Goal: Information Seeking & Learning: Learn about a topic

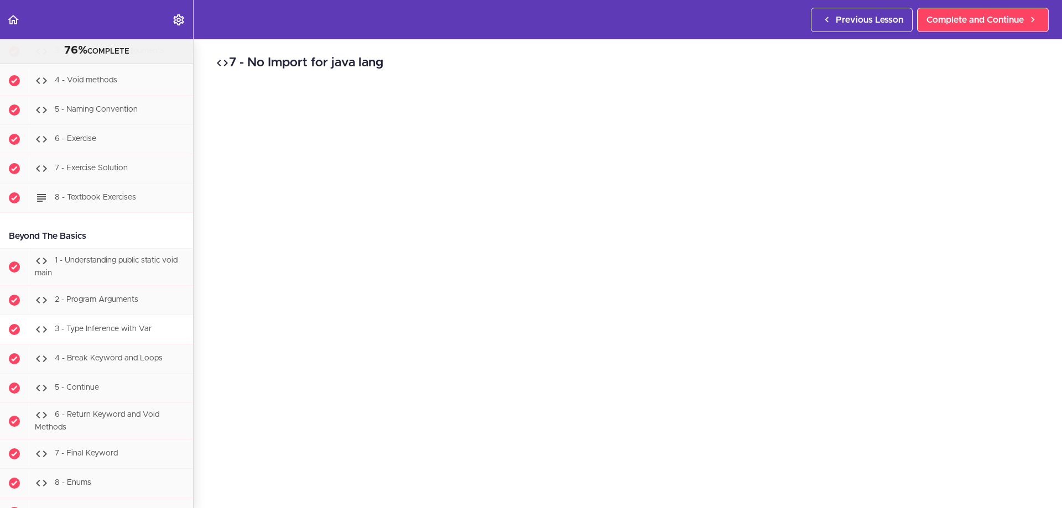
scroll to position [3025, 0]
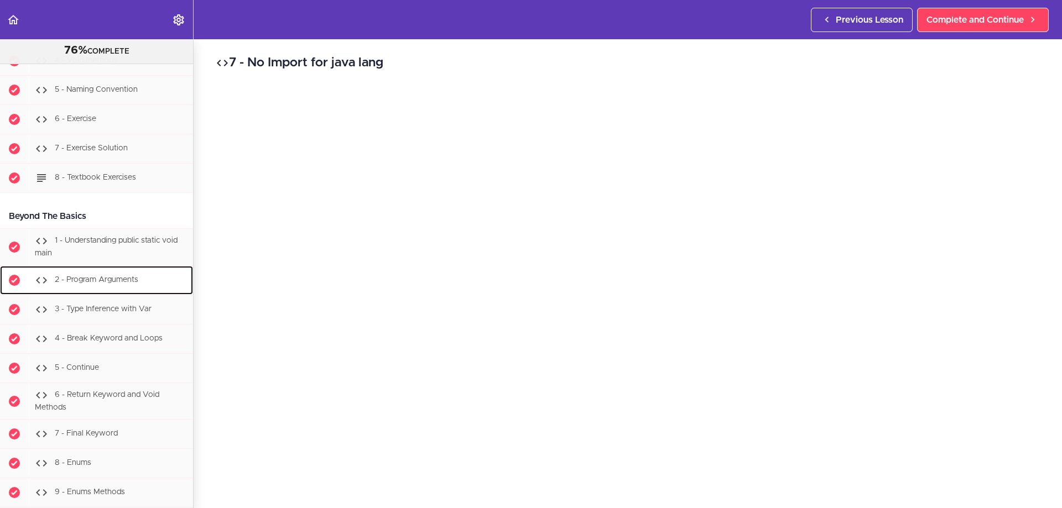
click at [131, 284] on span "2 - Program Arguments" at bounding box center [96, 280] width 83 height 8
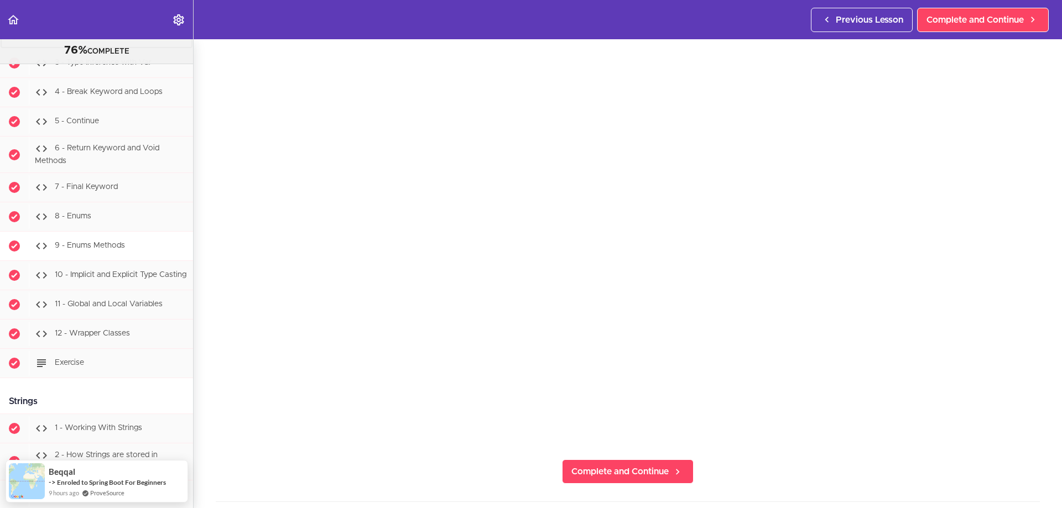
scroll to position [3288, 0]
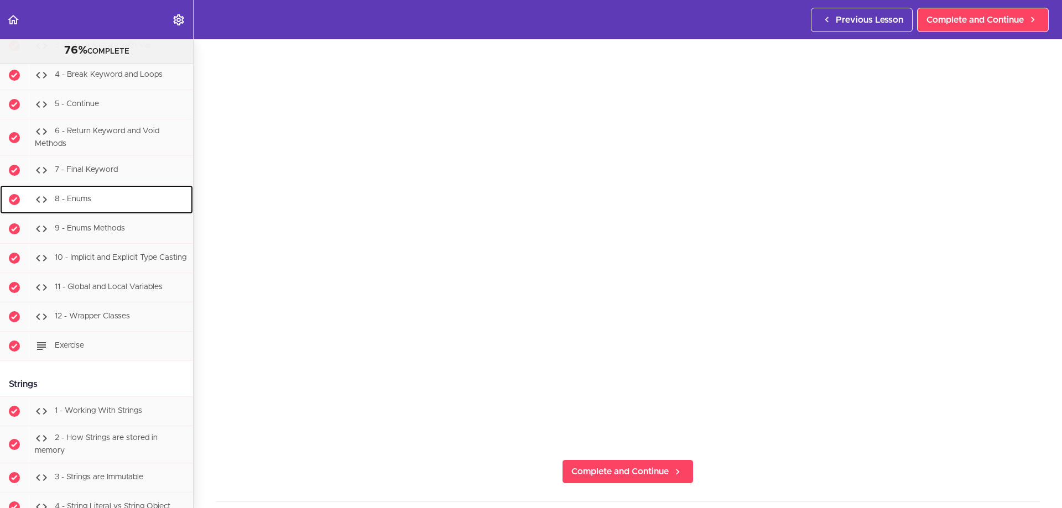
click at [95, 212] on div "8 - Enums" at bounding box center [111, 199] width 164 height 24
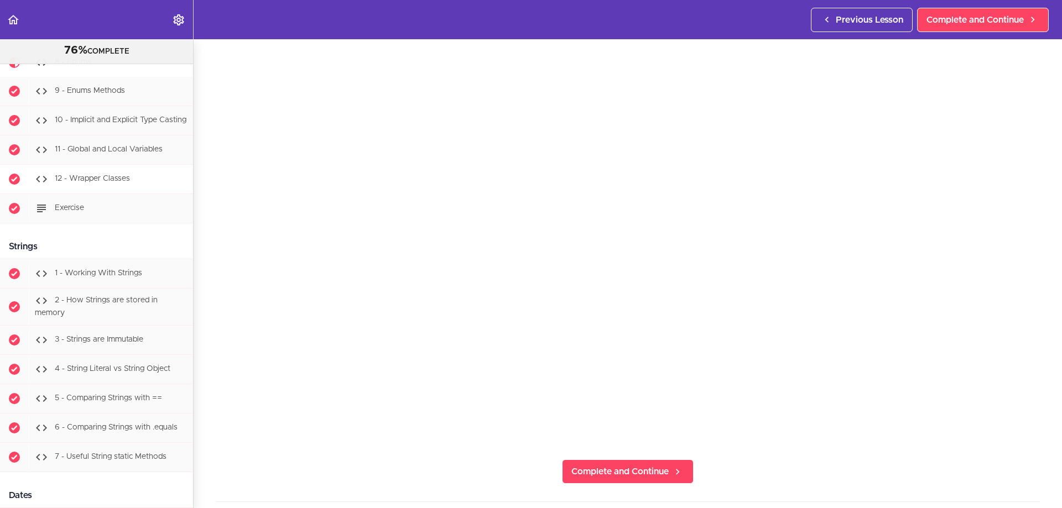
scroll to position [3471, 0]
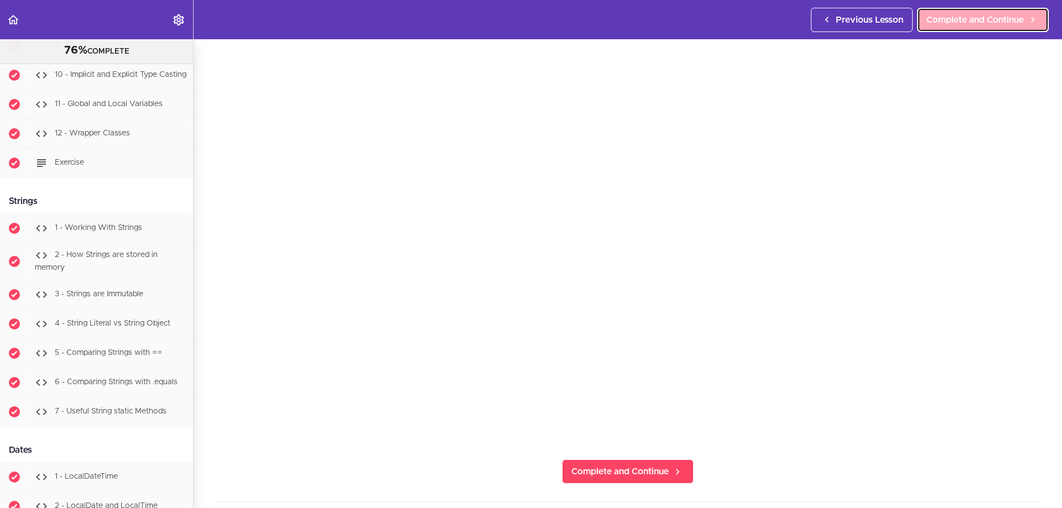
drag, startPoint x: 954, startPoint y: 23, endPoint x: 896, endPoint y: 35, distance: 59.2
click at [954, 23] on span "Complete and Continue" at bounding box center [974, 19] width 97 height 13
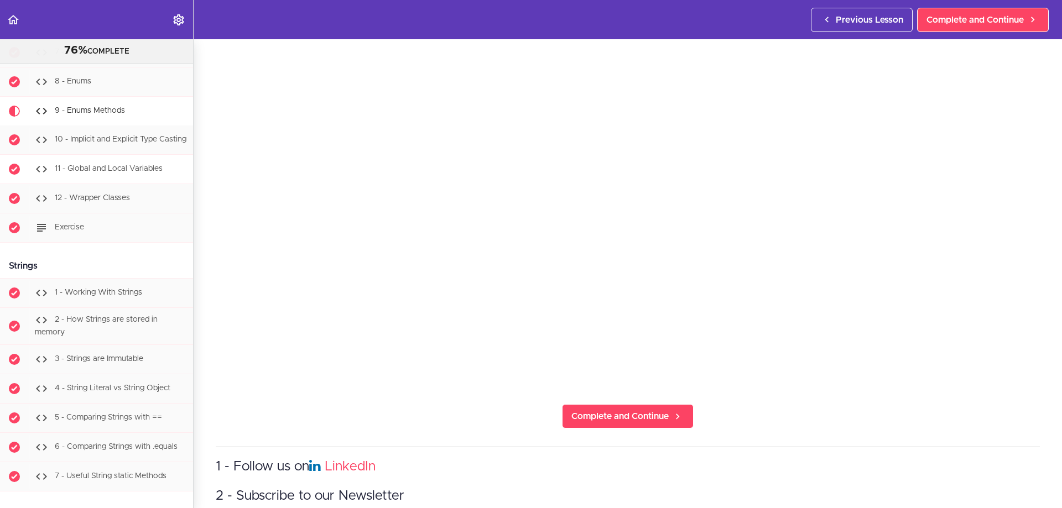
scroll to position [3390, 0]
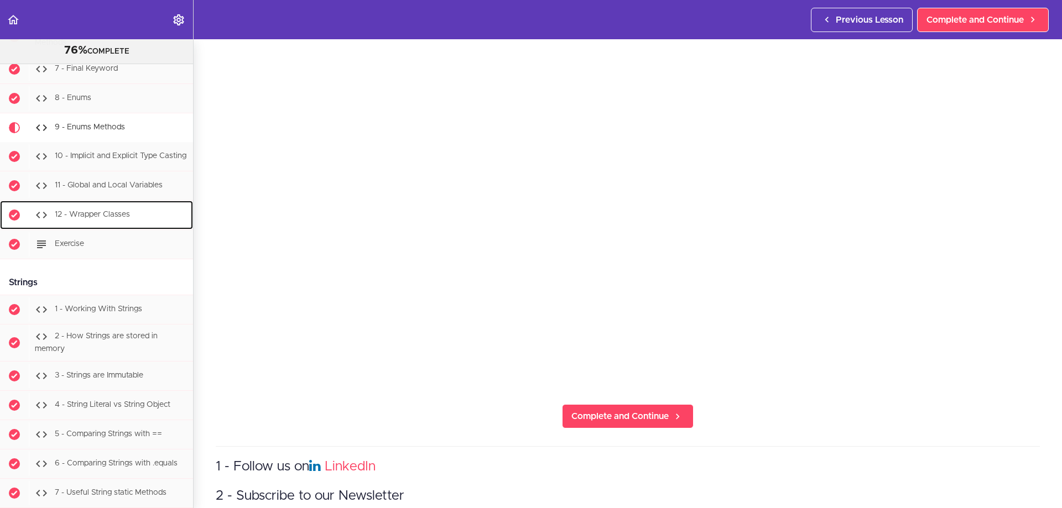
click at [128, 227] on div "12 - Wrapper Classes" at bounding box center [111, 215] width 164 height 24
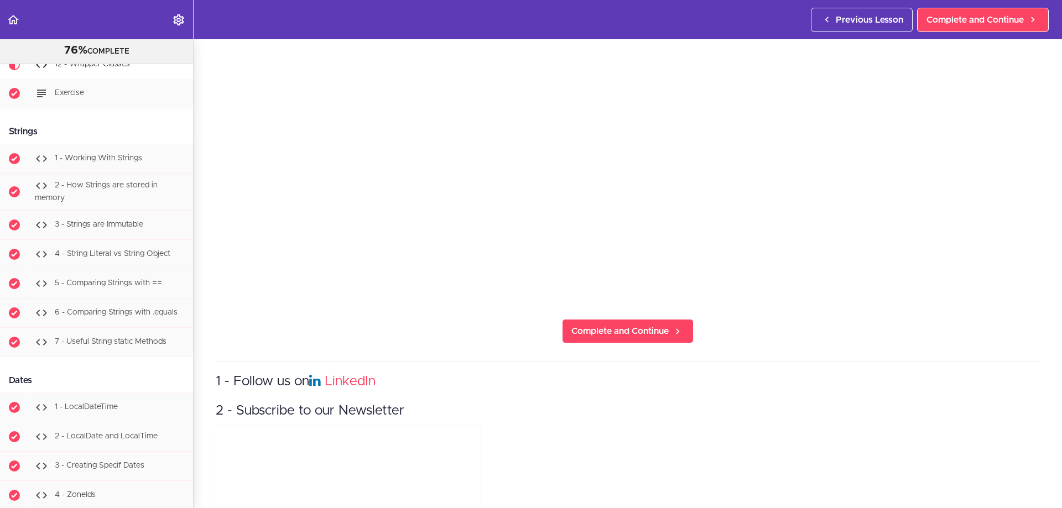
scroll to position [276, 0]
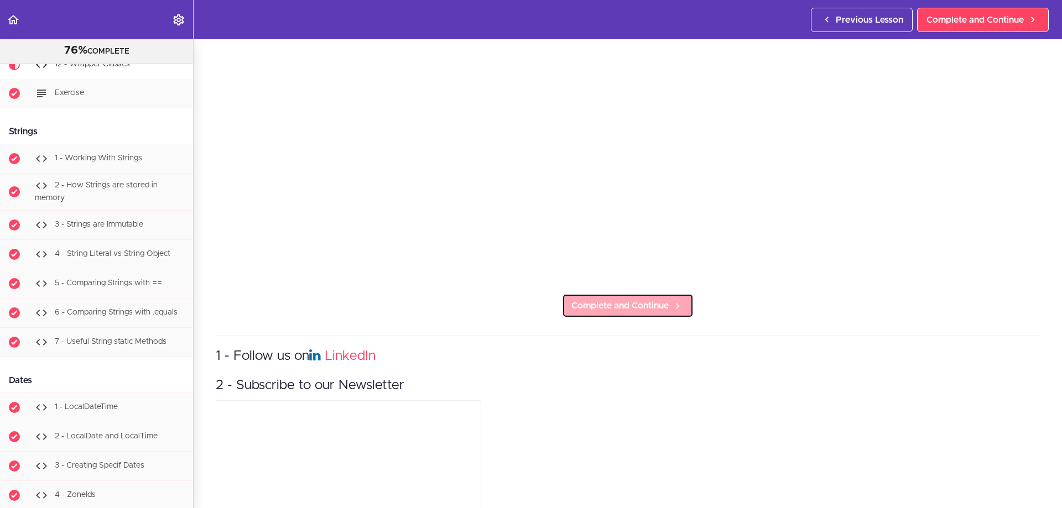
click at [636, 299] on span "Complete and Continue" at bounding box center [619, 305] width 97 height 13
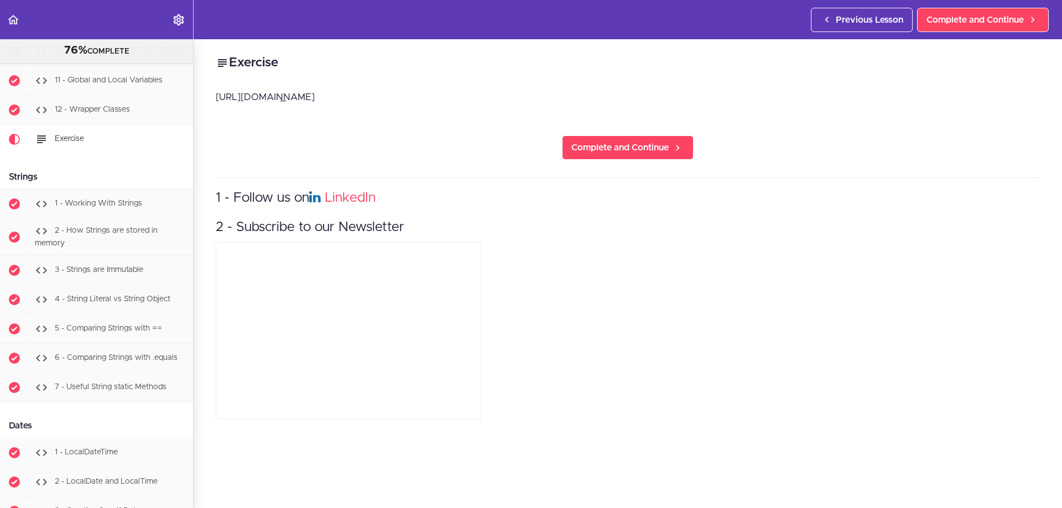
scroll to position [3515, 0]
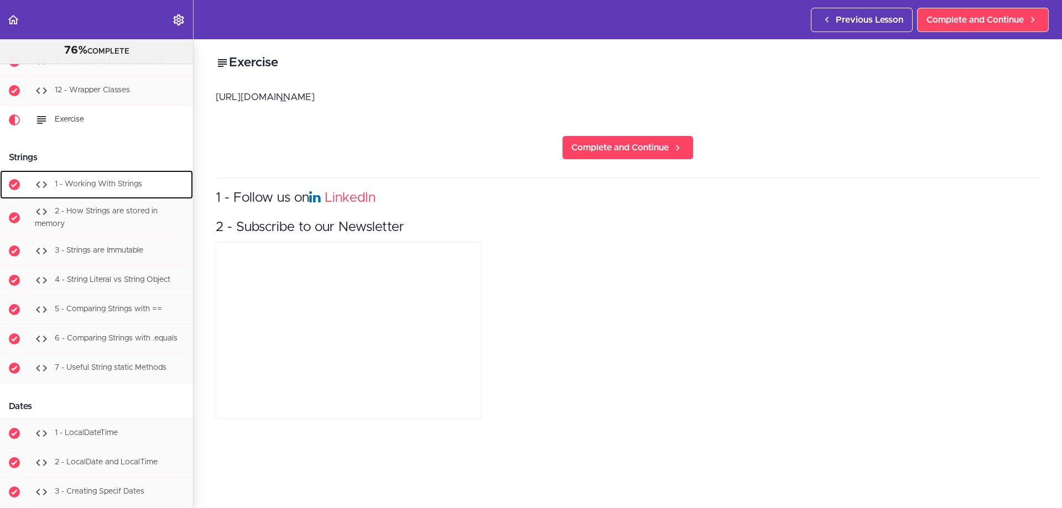
click at [100, 189] on span "1 - Working With Strings" at bounding box center [98, 185] width 87 height 8
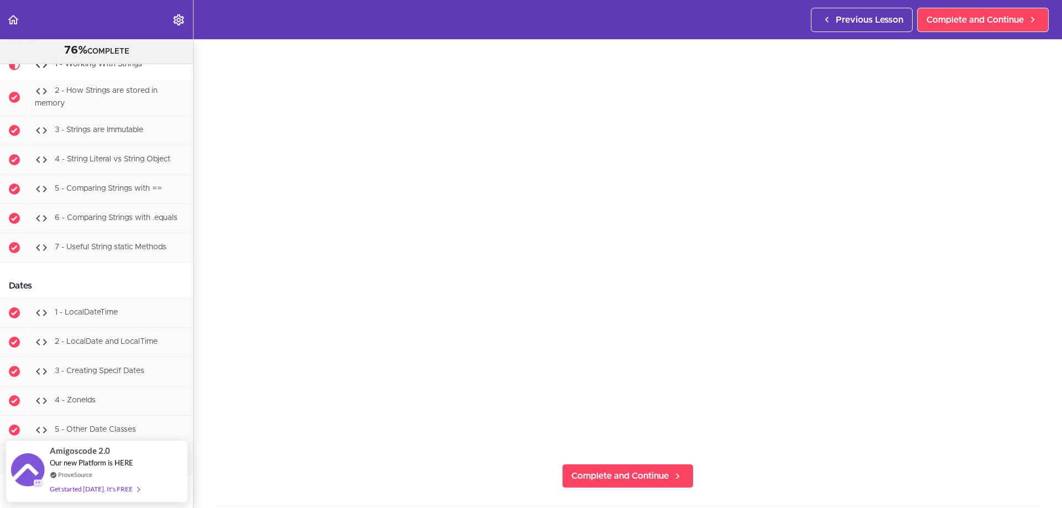
scroll to position [111, 0]
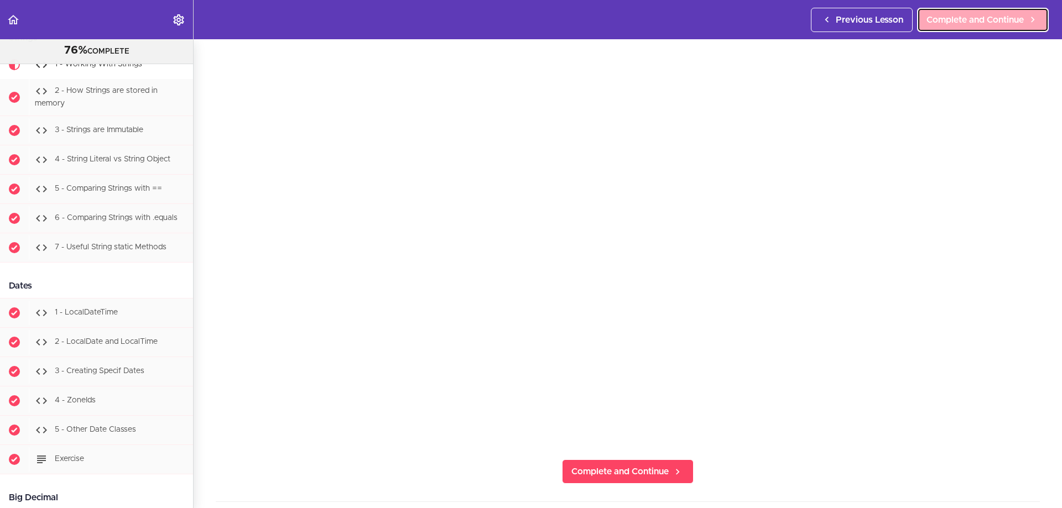
click at [937, 23] on span "Complete and Continue" at bounding box center [974, 19] width 97 height 13
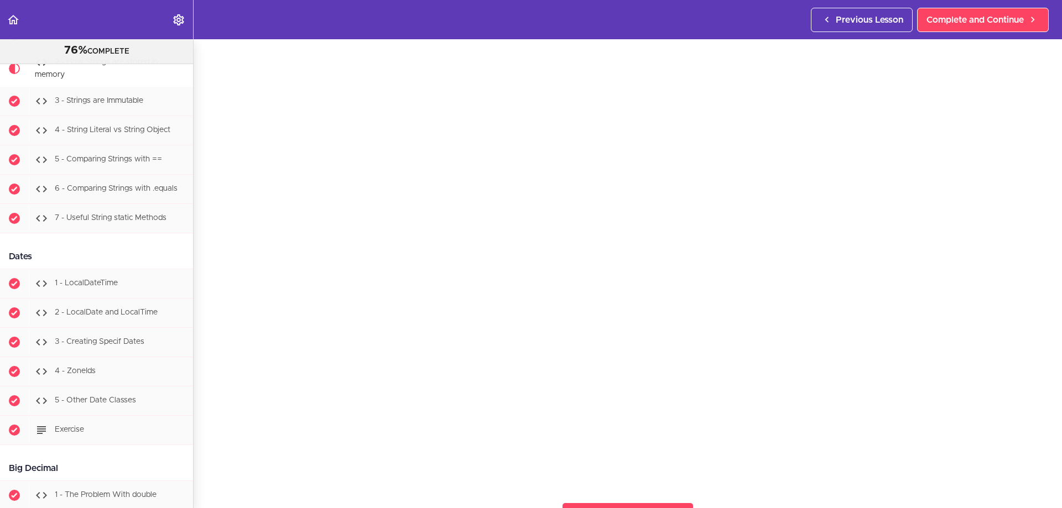
scroll to position [55, 0]
click at [94, 113] on div "3 - Strings are Immutable" at bounding box center [111, 101] width 164 height 24
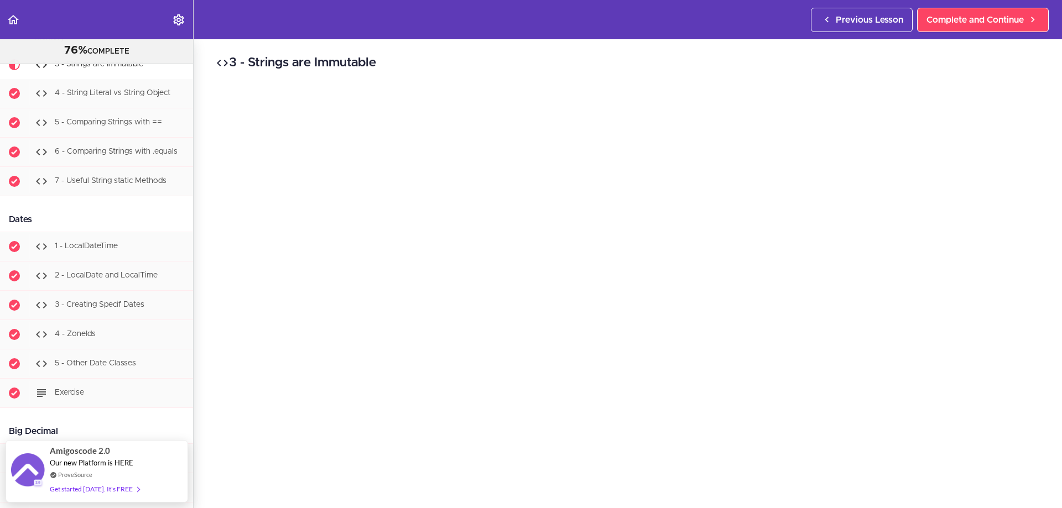
scroll to position [55, 0]
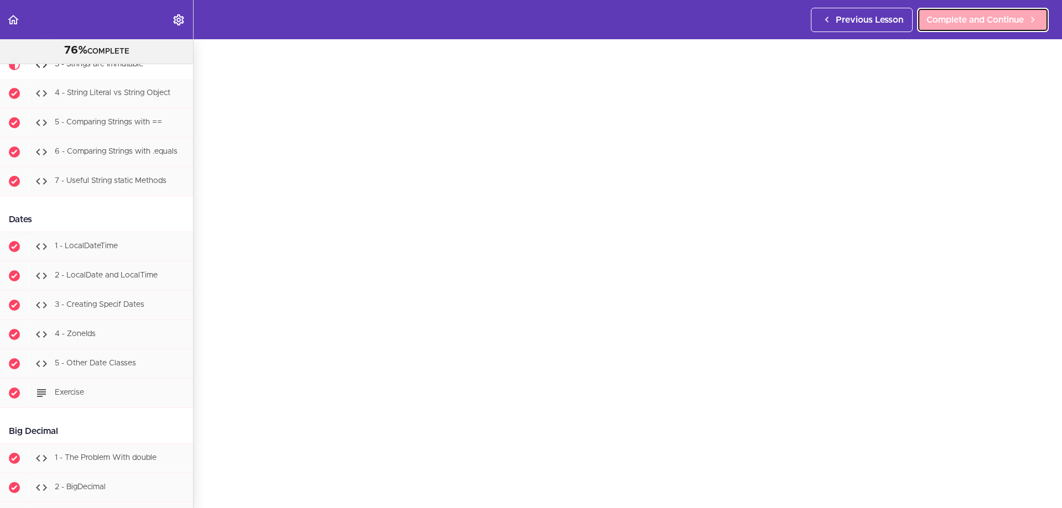
click at [938, 22] on span "Complete and Continue" at bounding box center [974, 19] width 97 height 13
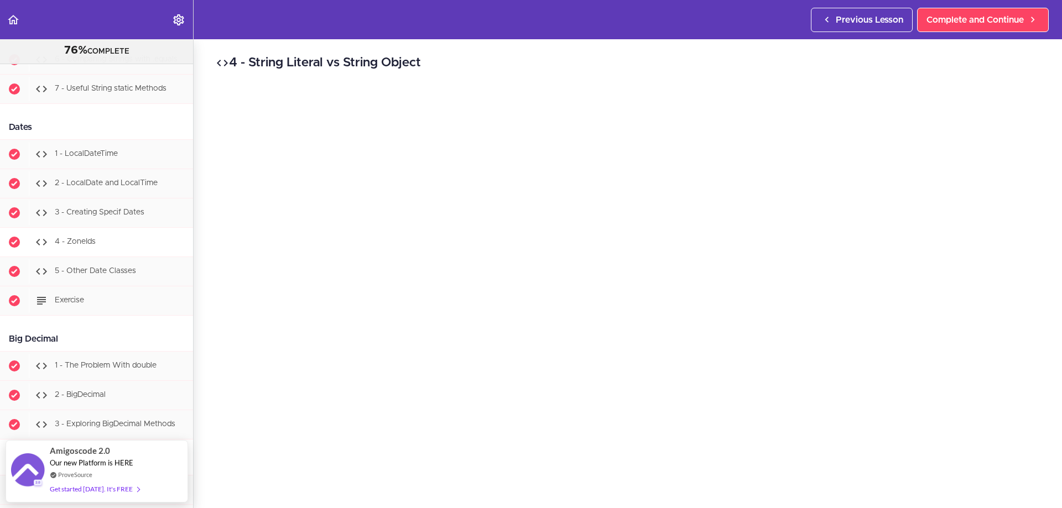
scroll to position [3897, 0]
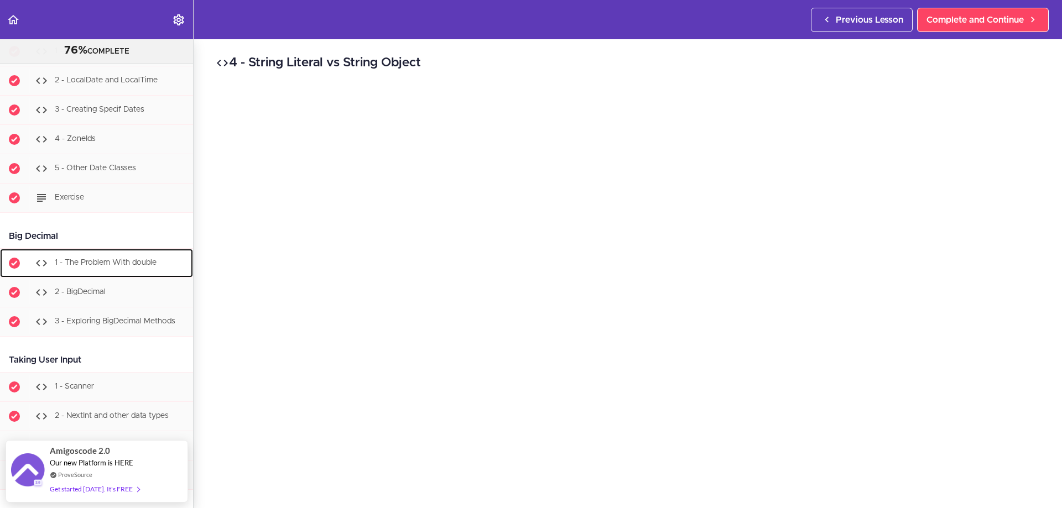
click at [123, 275] on div "1 - The Problem With double" at bounding box center [111, 263] width 164 height 24
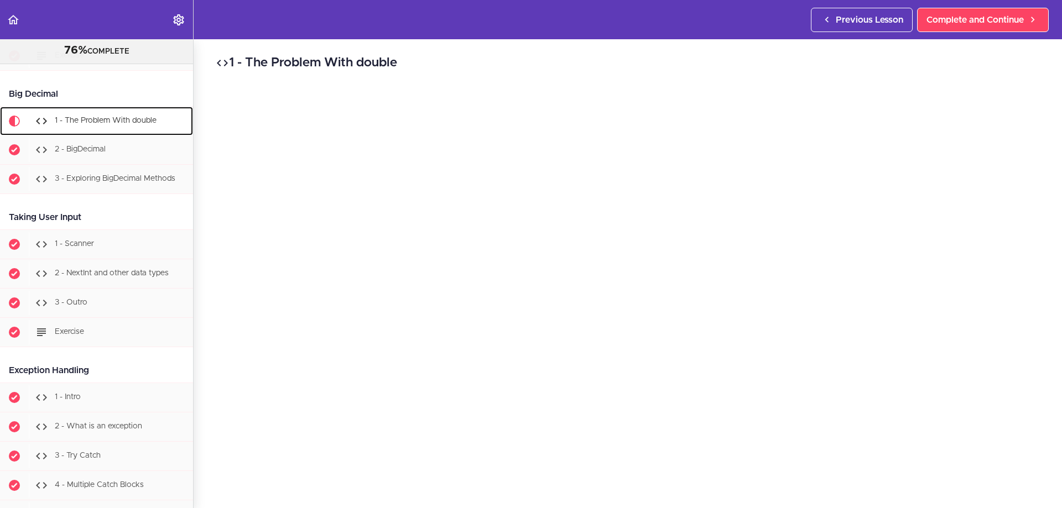
scroll to position [4096, 0]
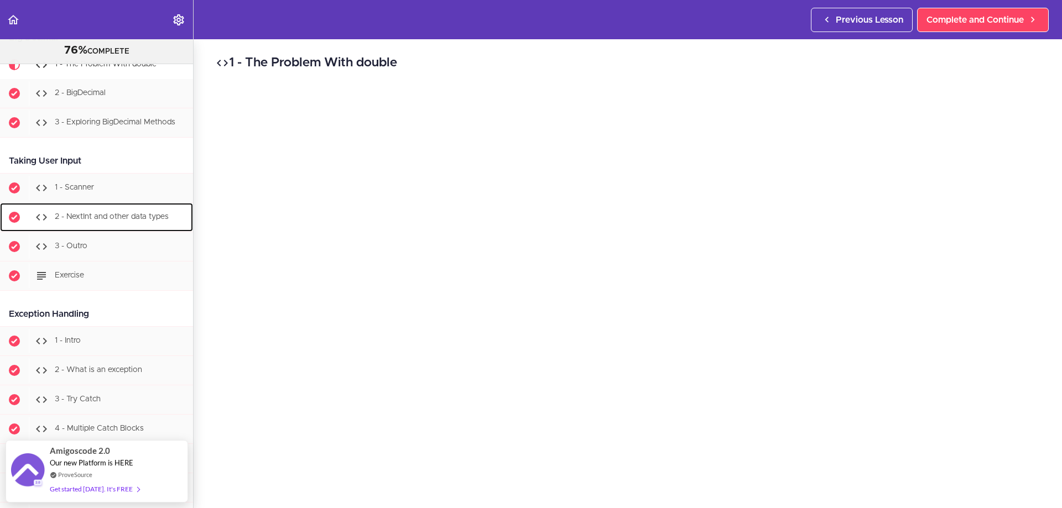
click at [91, 221] on span "2 - NextInt and other data types" at bounding box center [112, 217] width 114 height 8
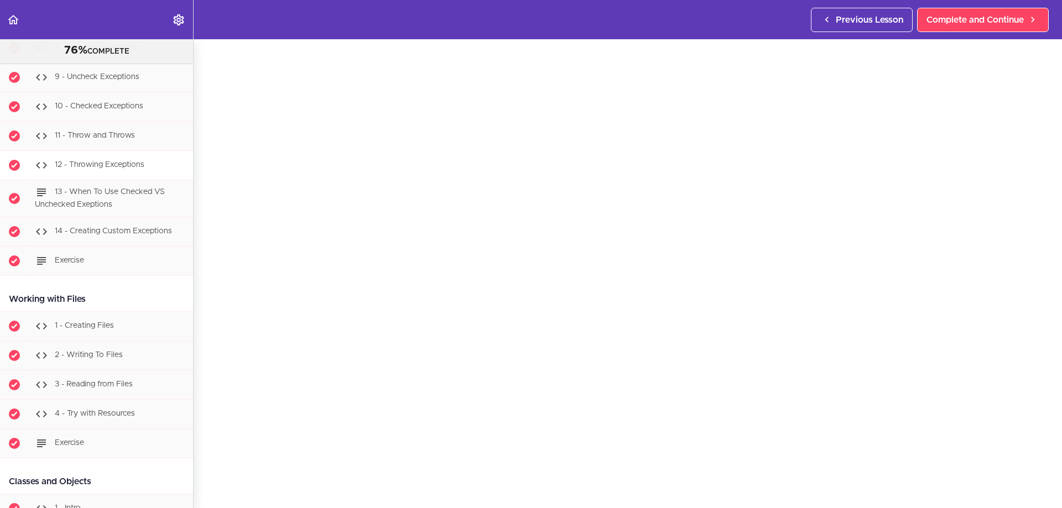
scroll to position [4692, 0]
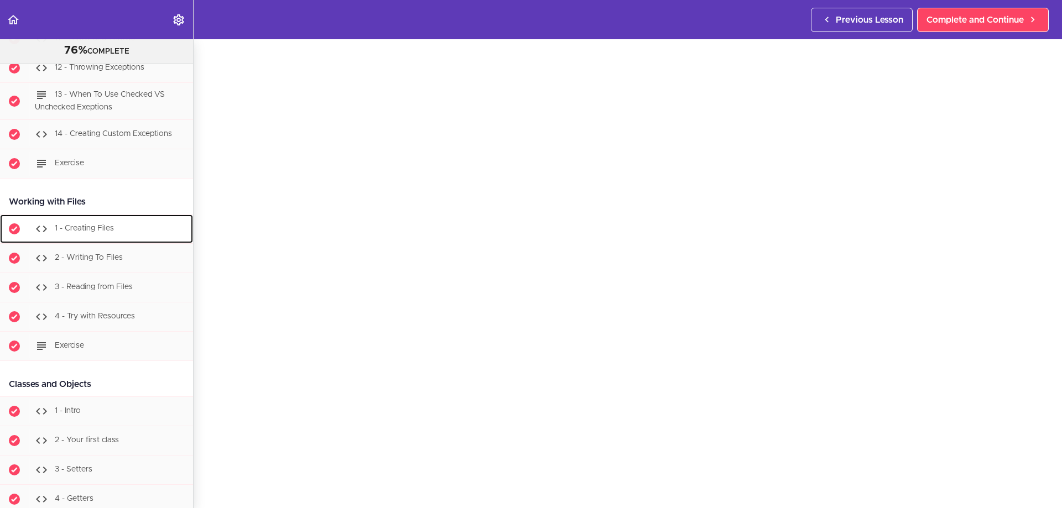
click at [94, 241] on div "1 - Creating Files" at bounding box center [111, 229] width 164 height 24
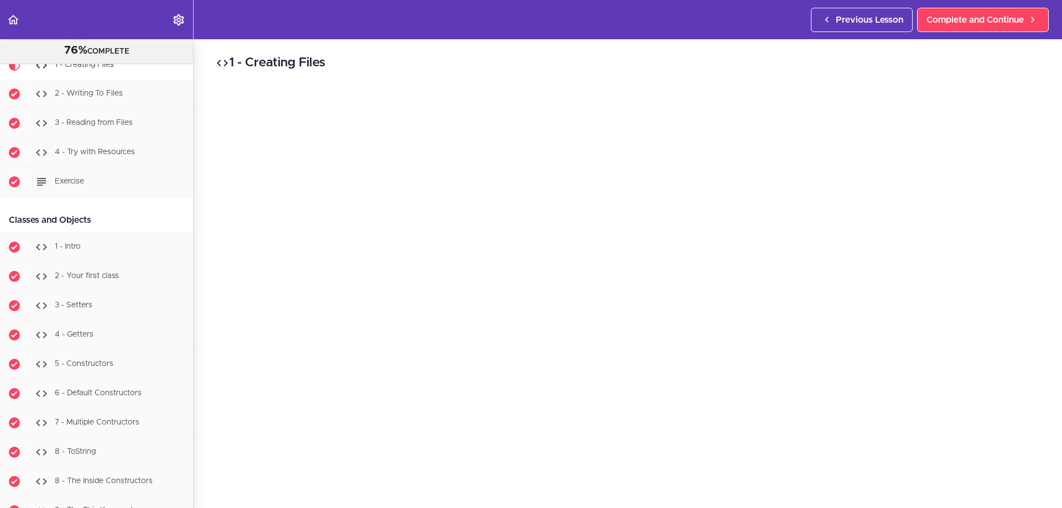
scroll to position [55, 0]
click at [106, 97] on span "2 - Writing To Files" at bounding box center [89, 94] width 68 height 8
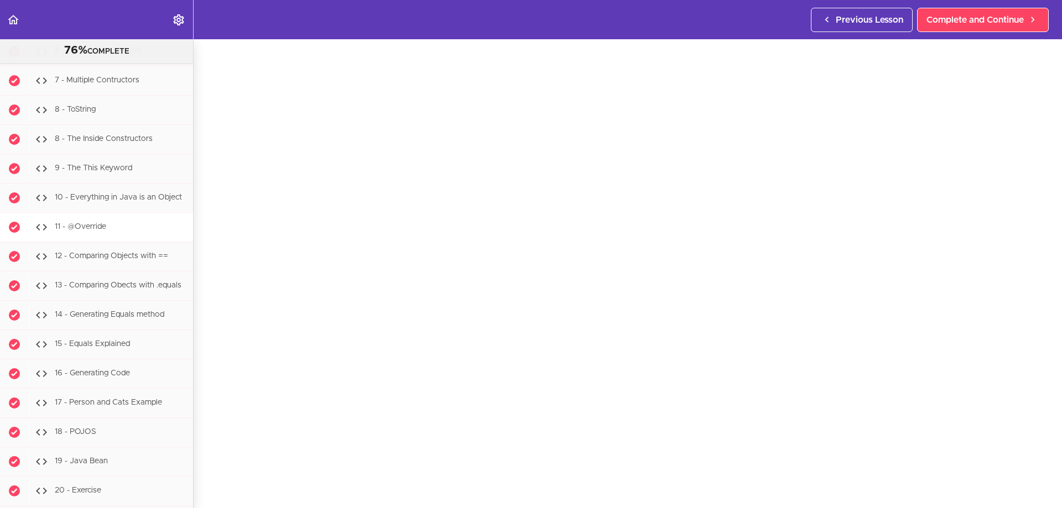
scroll to position [5217, 0]
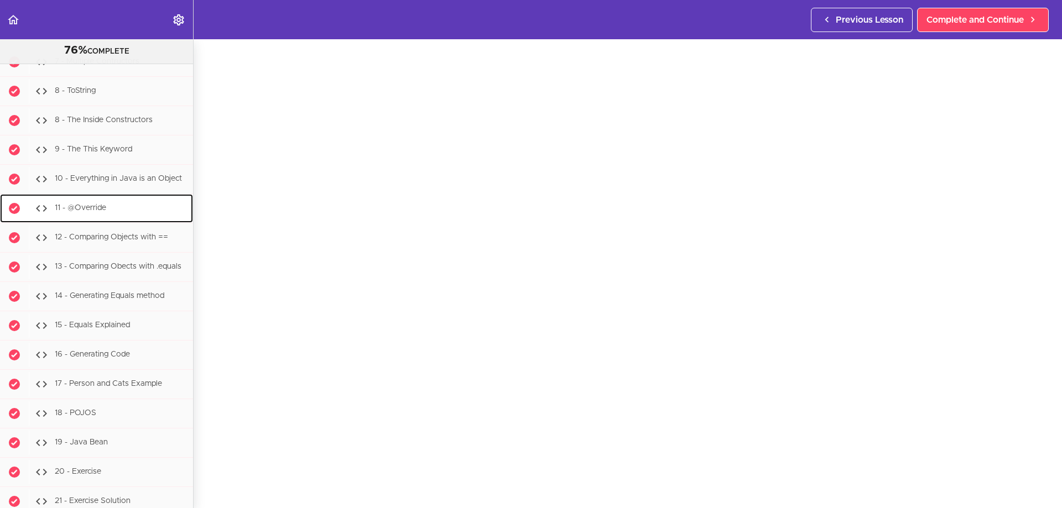
click at [130, 221] on div "11 - @Override" at bounding box center [111, 208] width 164 height 24
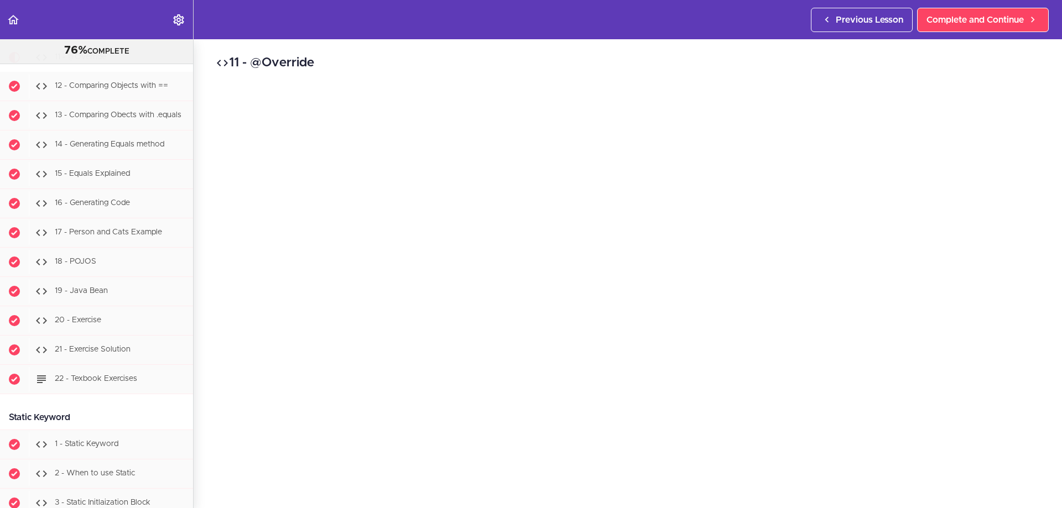
scroll to position [55, 0]
click at [116, 90] on span "12 - Comparing Objects with ==" at bounding box center [111, 86] width 113 height 8
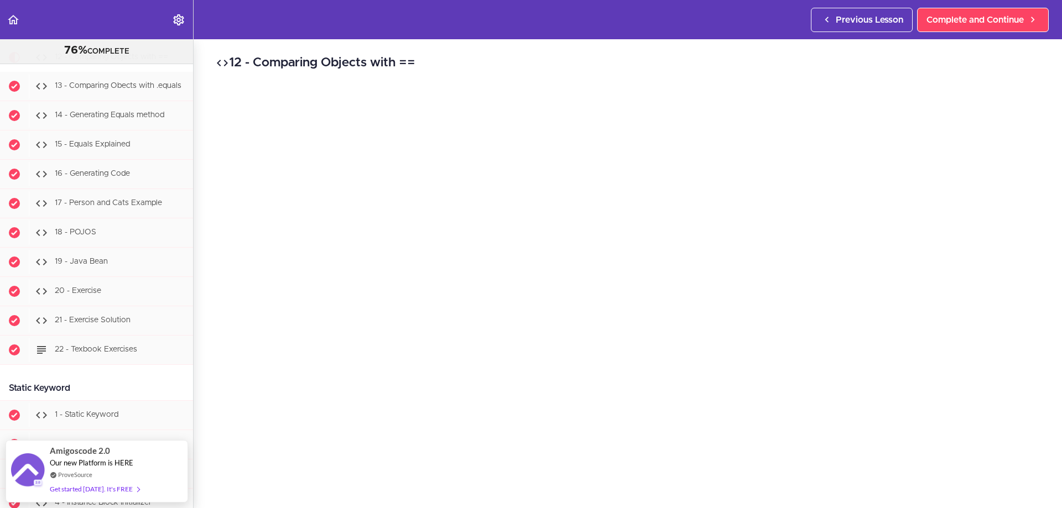
scroll to position [55, 0]
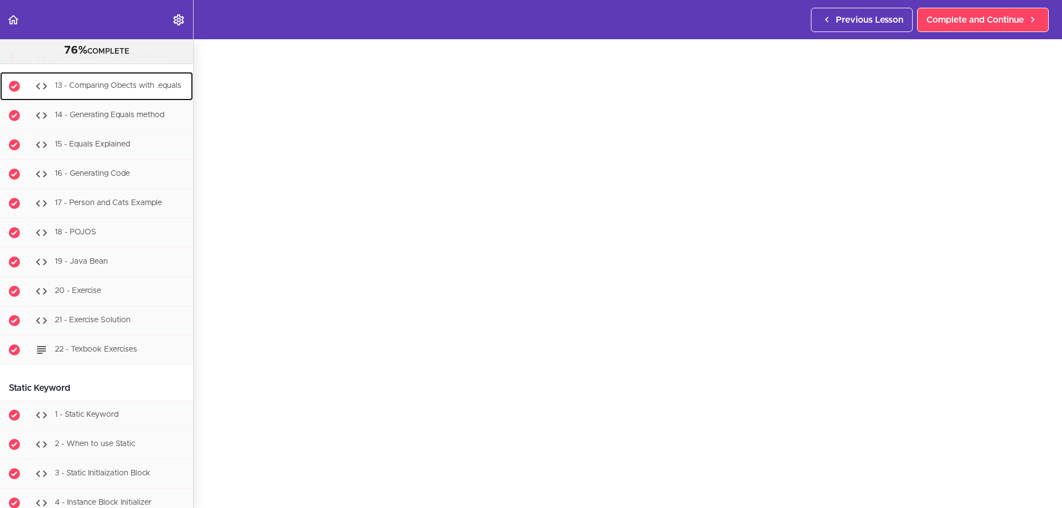
click at [139, 98] on div "13 - Comparing Obects with .equals" at bounding box center [111, 86] width 164 height 24
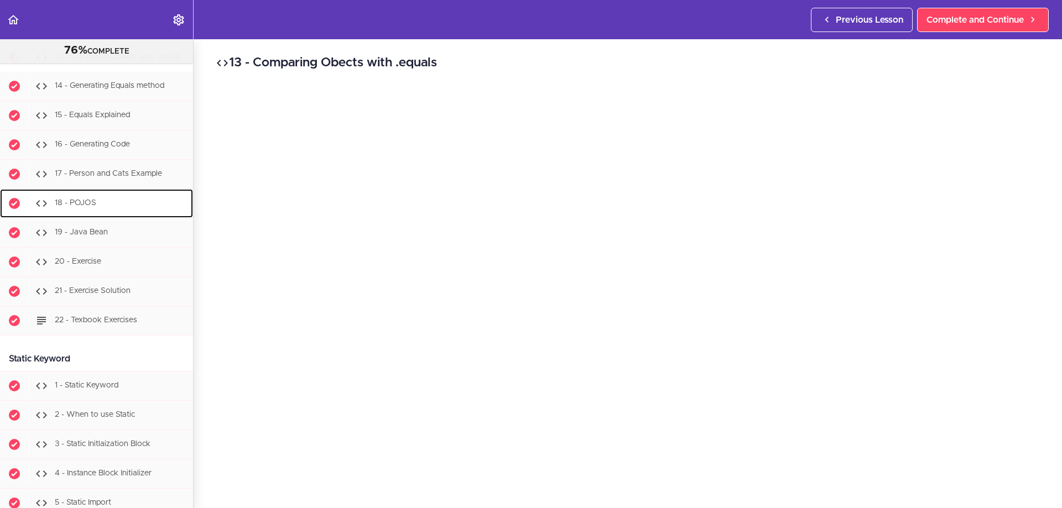
click at [102, 216] on div "18 - POJOS" at bounding box center [111, 203] width 164 height 24
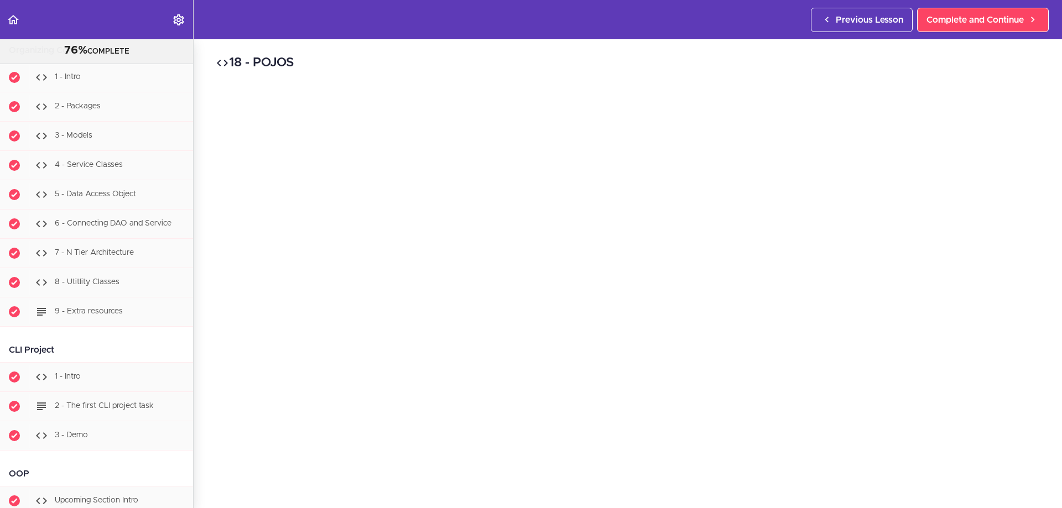
scroll to position [5913, 0]
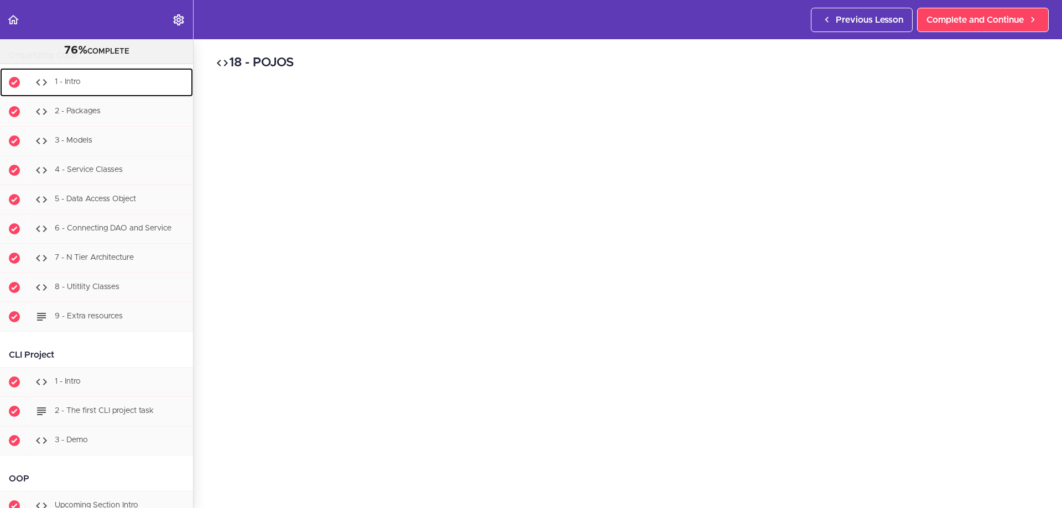
click at [95, 95] on div "1 - Intro" at bounding box center [111, 82] width 164 height 24
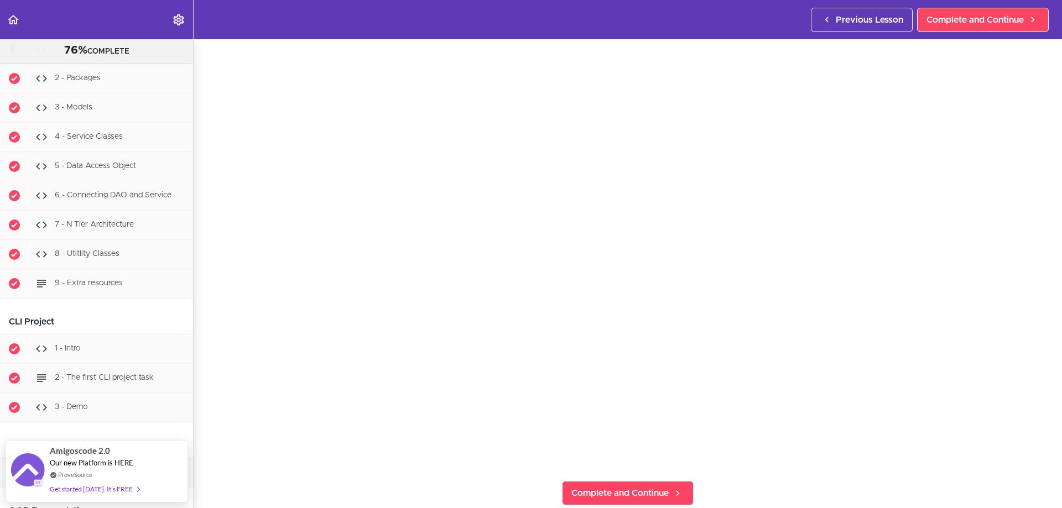
scroll to position [111, 0]
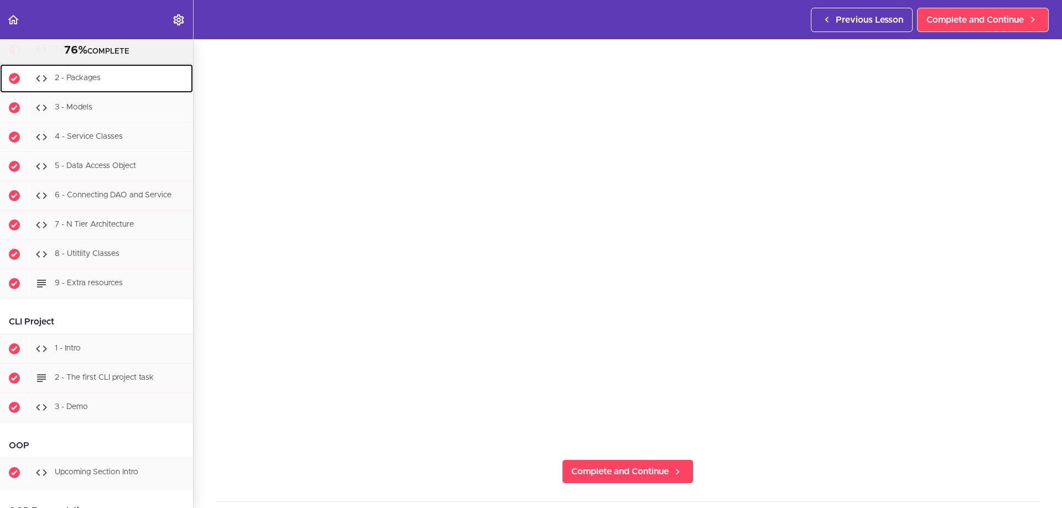
click at [64, 82] on span "2 - Packages" at bounding box center [78, 78] width 46 height 8
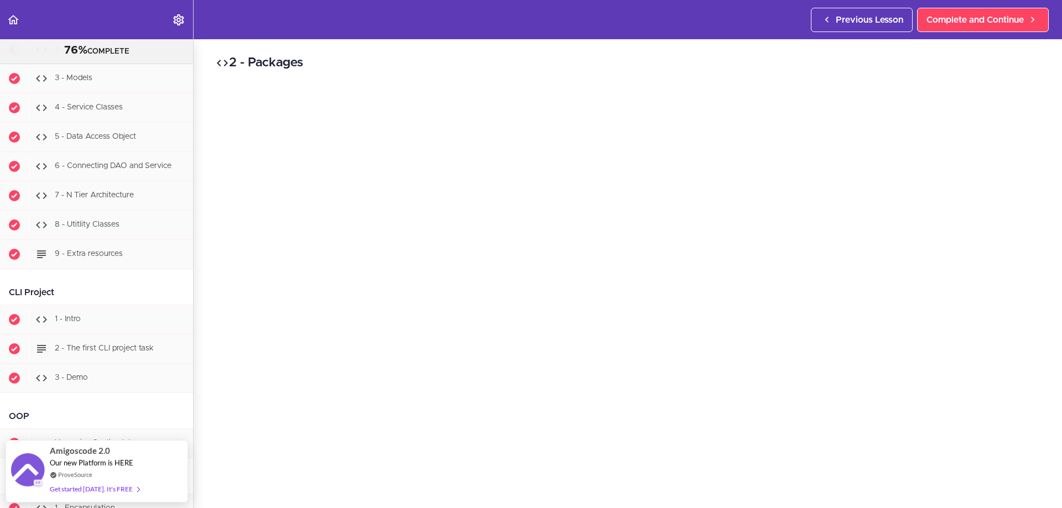
scroll to position [111, 0]
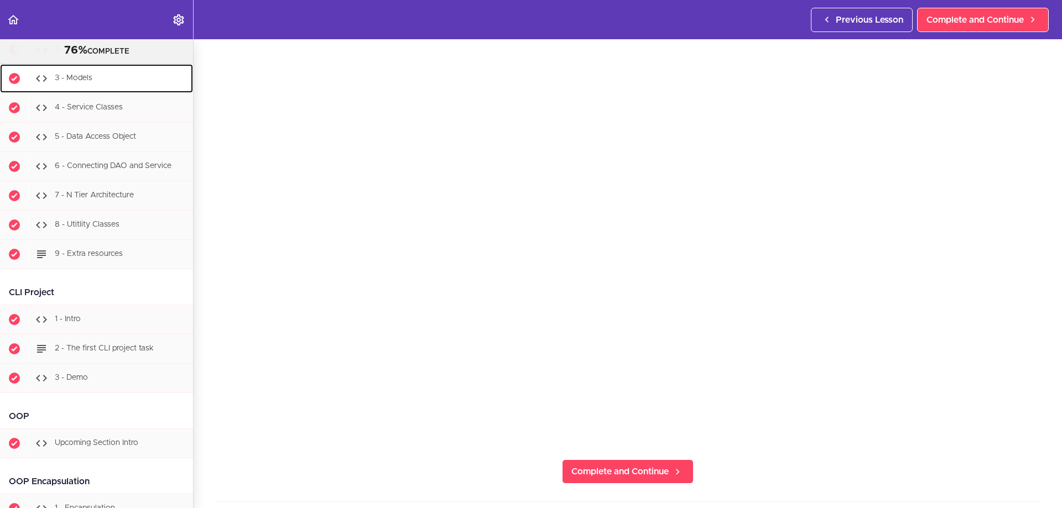
click at [77, 82] on span "3 - Models" at bounding box center [74, 78] width 38 height 8
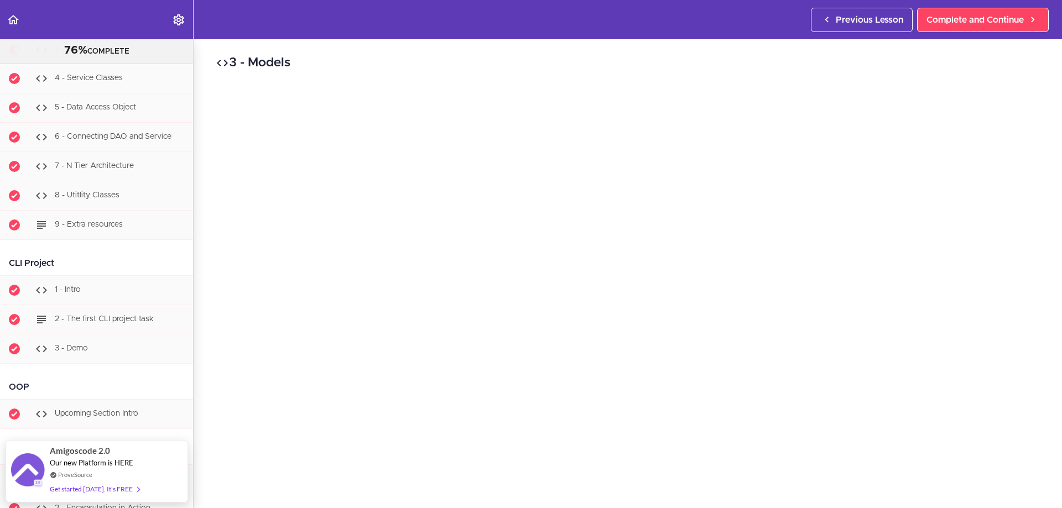
scroll to position [111, 0]
